Goal: Check status

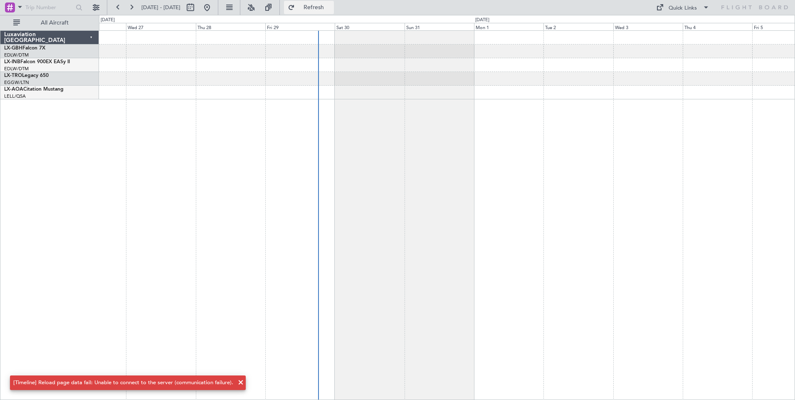
click at [321, 8] on button "Refresh" at bounding box center [309, 7] width 50 height 13
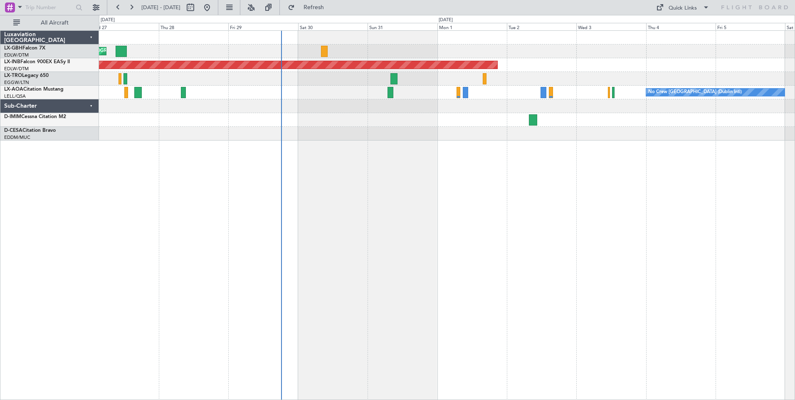
click at [399, 210] on div "Planned Maint Nice ([GEOGRAPHIC_DATA]) Unplanned Maint [GEOGRAPHIC_DATA] (Al Ma…" at bounding box center [447, 215] width 696 height 370
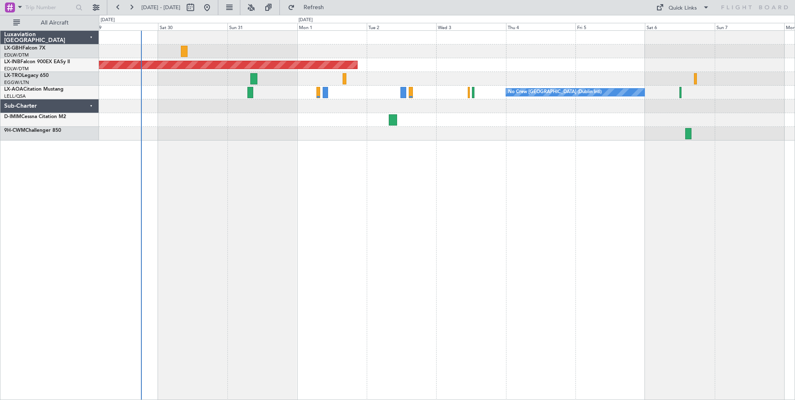
click at [329, 155] on div "Planned Maint Nice ([GEOGRAPHIC_DATA]) Unplanned Maint [GEOGRAPHIC_DATA] (Al Ma…" at bounding box center [447, 215] width 696 height 370
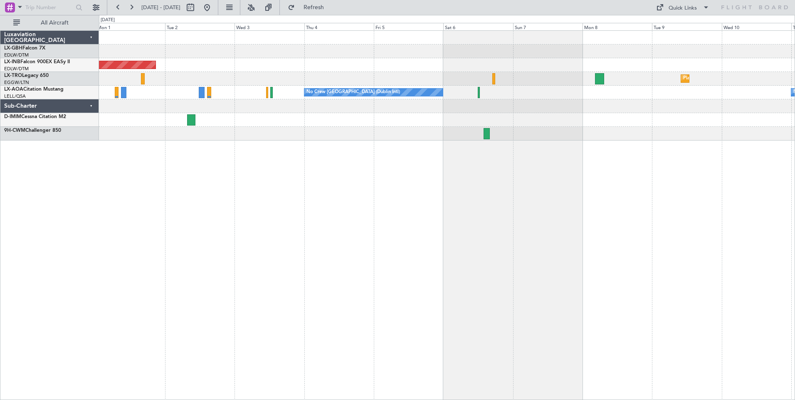
click at [338, 175] on div "Unplanned Maint [GEOGRAPHIC_DATA] (Al Maktoum Intl) Planned [GEOGRAPHIC_DATA] N…" at bounding box center [447, 215] width 696 height 370
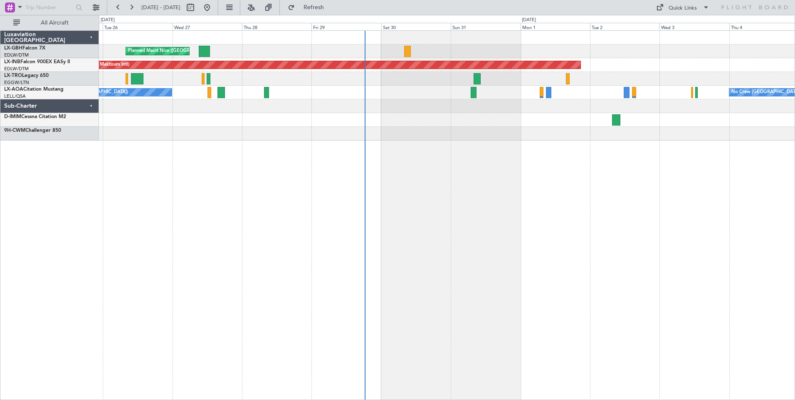
click at [656, 199] on div "Planned Maint Nice ([GEOGRAPHIC_DATA]) Unplanned Maint [GEOGRAPHIC_DATA] (Al Ma…" at bounding box center [447, 215] width 696 height 370
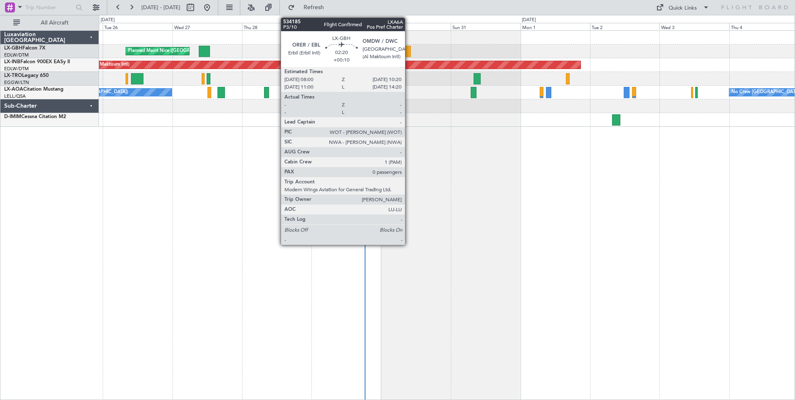
click at [409, 47] on div at bounding box center [407, 51] width 7 height 11
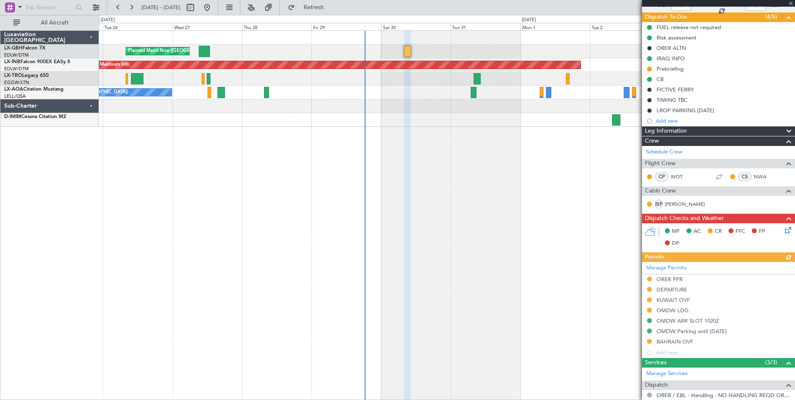
scroll to position [155, 0]
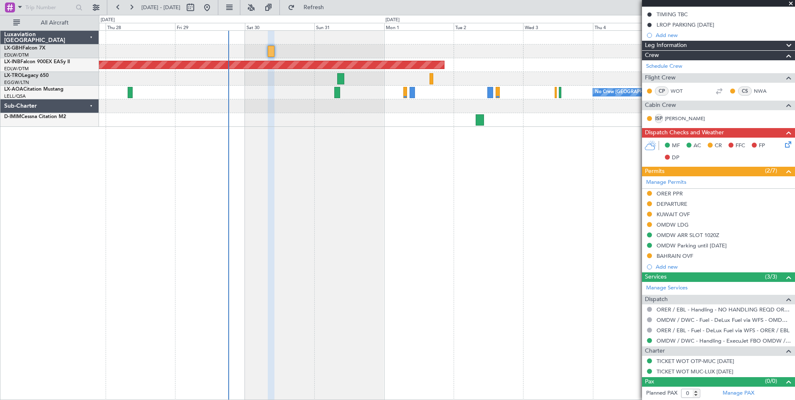
click at [390, 202] on div "Planned Maint Nice ([GEOGRAPHIC_DATA]) Unplanned Maint [GEOGRAPHIC_DATA] (Al Ma…" at bounding box center [447, 215] width 696 height 370
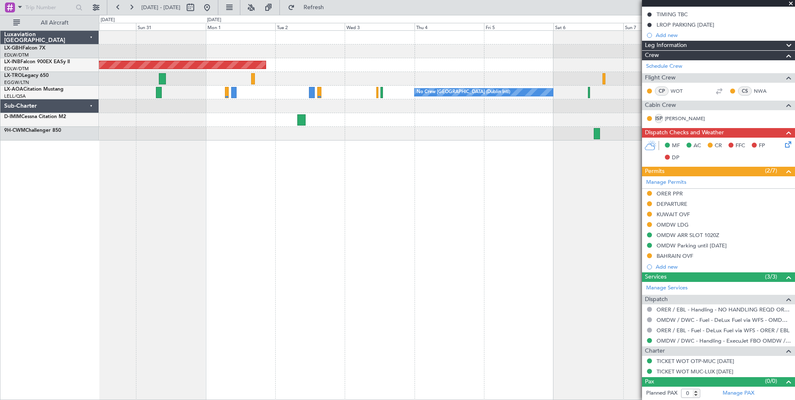
click at [183, 180] on div "Unplanned Maint [GEOGRAPHIC_DATA] (Al Maktoum Intl) Planned [GEOGRAPHIC_DATA] N…" at bounding box center [447, 215] width 696 height 370
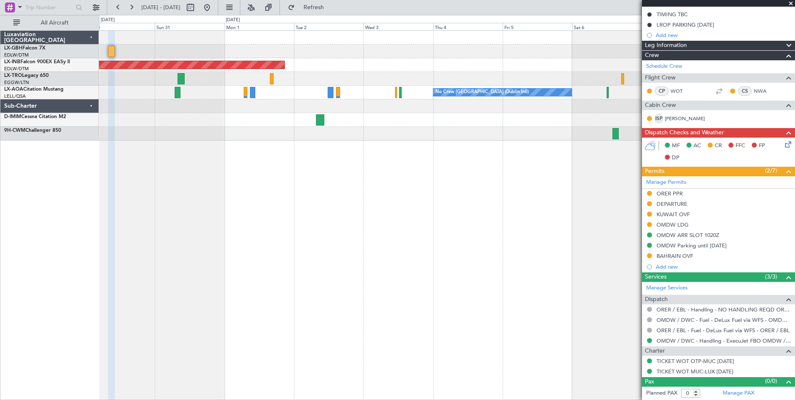
click at [610, 193] on div "Unplanned Maint [GEOGRAPHIC_DATA] (Al Maktoum Intl) Planned [GEOGRAPHIC_DATA] N…" at bounding box center [447, 215] width 696 height 370
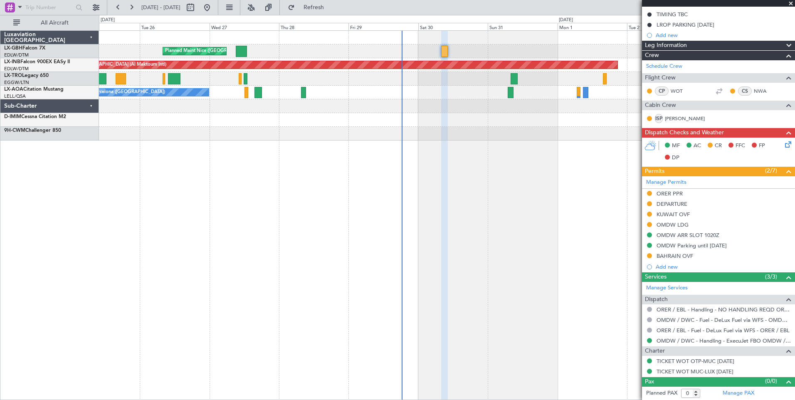
click at [468, 181] on div "Planned Maint Nice ([GEOGRAPHIC_DATA]) Unplanned Maint [GEOGRAPHIC_DATA] (Al Ma…" at bounding box center [447, 215] width 696 height 370
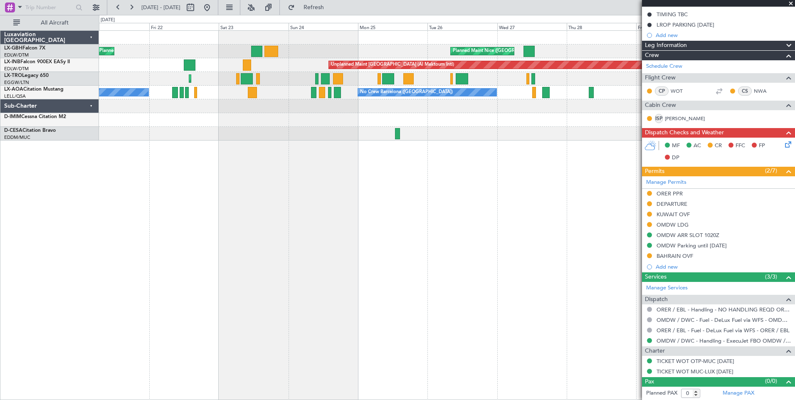
click at [570, 166] on div "Planned Maint Nice ([GEOGRAPHIC_DATA]) [GEOGRAPHIC_DATA] ([GEOGRAPHIC_DATA]) Un…" at bounding box center [447, 215] width 696 height 370
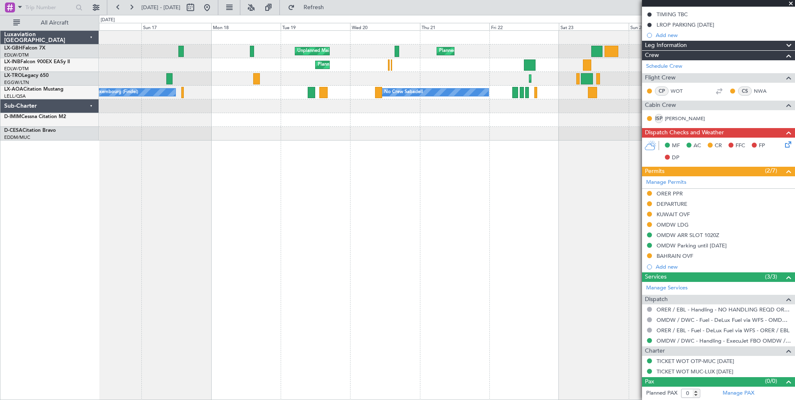
click at [530, 234] on div "Planned Maint Nice ([GEOGRAPHIC_DATA]) [GEOGRAPHIC_DATA] ([GEOGRAPHIC_DATA]) Un…" at bounding box center [447, 215] width 696 height 370
click at [43, 198] on div "Planned Maint Nice ([GEOGRAPHIC_DATA]) [GEOGRAPHIC_DATA] ([GEOGRAPHIC_DATA]) Un…" at bounding box center [397, 207] width 795 height 385
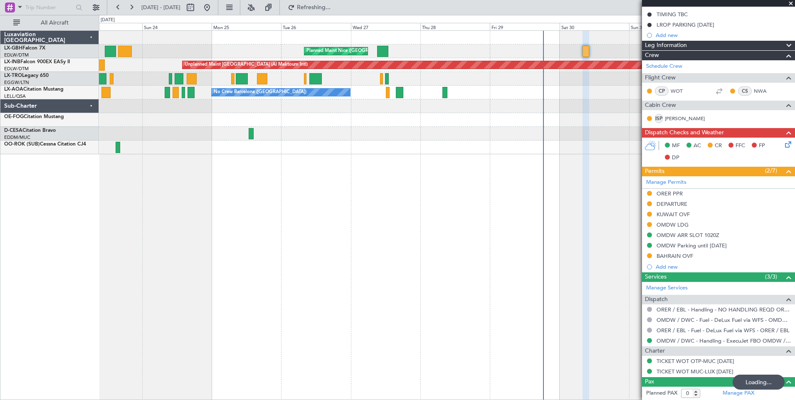
click at [27, 197] on div "Planned Maint Nice ([GEOGRAPHIC_DATA]) [GEOGRAPHIC_DATA] ([GEOGRAPHIC_DATA]) Un…" at bounding box center [397, 207] width 795 height 385
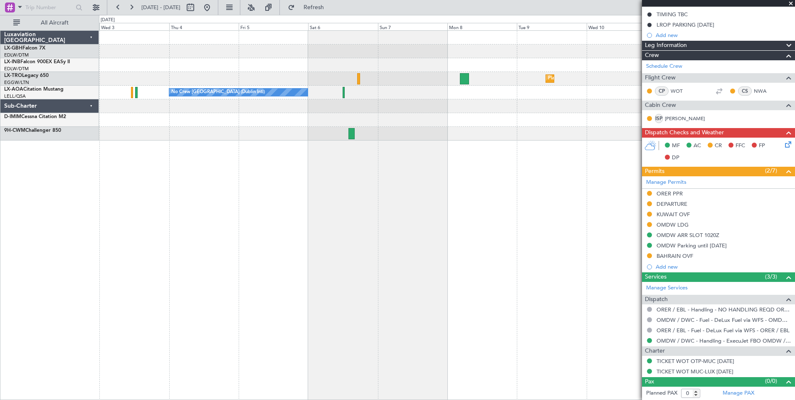
click at [166, 206] on div "Unplanned Maint [GEOGRAPHIC_DATA] (Al Maktoum Intl) Planned [GEOGRAPHIC_DATA] N…" at bounding box center [447, 215] width 696 height 370
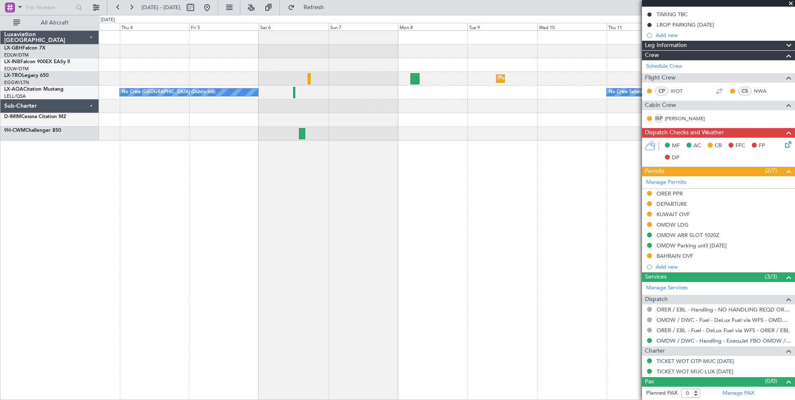
click at [99, 195] on div "Unplanned Maint [GEOGRAPHIC_DATA] (Al Maktoum Intl) Planned [GEOGRAPHIC_DATA] N…" at bounding box center [397, 207] width 795 height 385
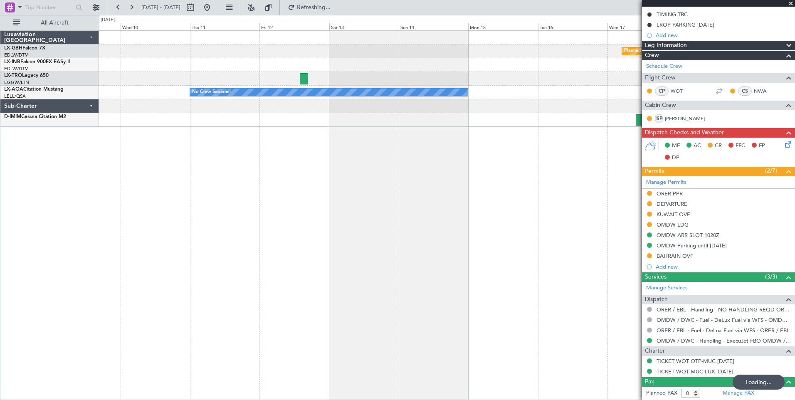
click at [37, 162] on div "Planned Maint Nurnberg Planned [GEOGRAPHIC_DATA] No Crew Sabadell Luxaviation […" at bounding box center [397, 207] width 795 height 385
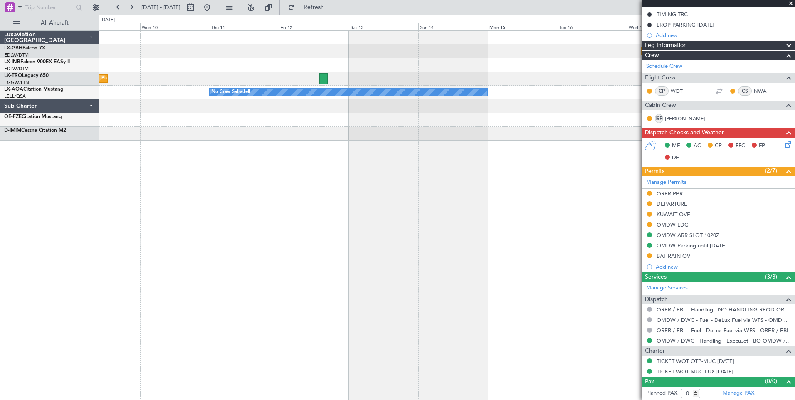
click at [558, 195] on div "Planned Maint Nurnberg Planned [GEOGRAPHIC_DATA] No Crew Sabadell" at bounding box center [447, 215] width 696 height 370
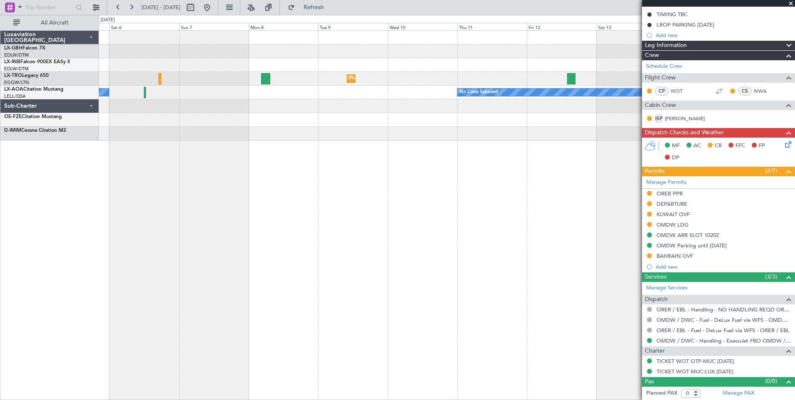
click at [513, 191] on div "Planned Maint Nurnberg Planned [GEOGRAPHIC_DATA] No Crew Sabadell No Crew [GEOG…" at bounding box center [447, 215] width 696 height 370
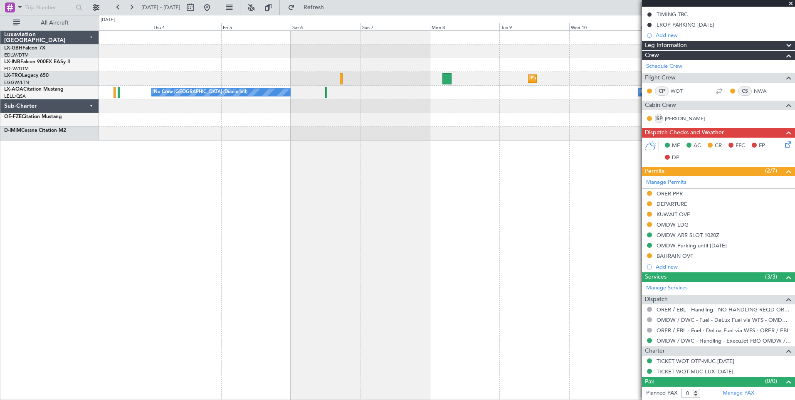
click at [505, 190] on div "Unplanned Maint [GEOGRAPHIC_DATA] (Al Maktoum Intl) Planned [GEOGRAPHIC_DATA] N…" at bounding box center [447, 215] width 696 height 370
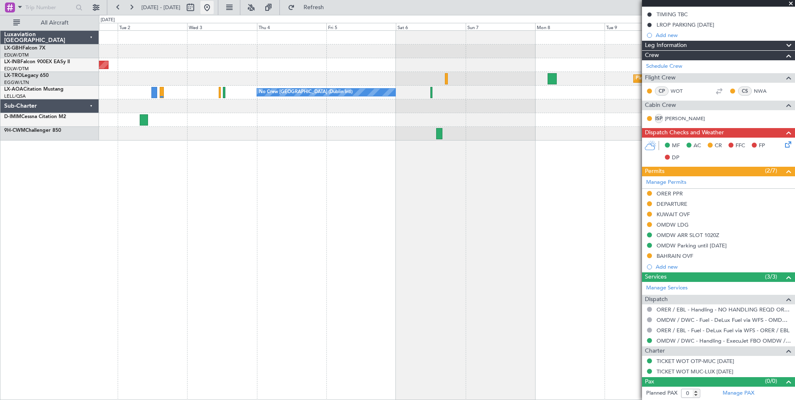
click at [214, 5] on button at bounding box center [206, 7] width 13 height 13
